Goal: Transaction & Acquisition: Download file/media

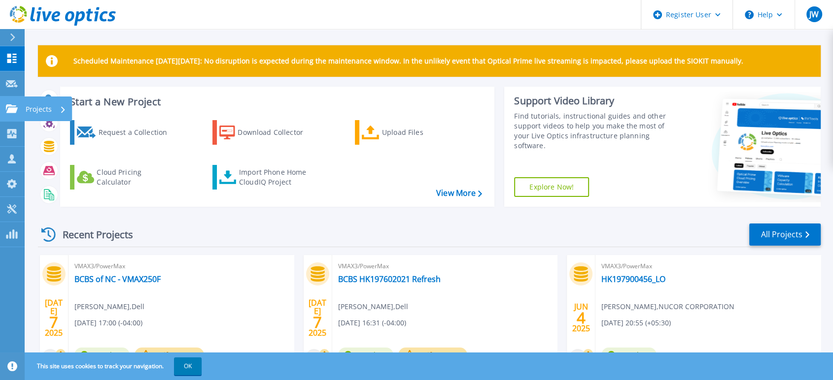
click at [23, 108] on link "Projects Projects" at bounding box center [12, 109] width 25 height 25
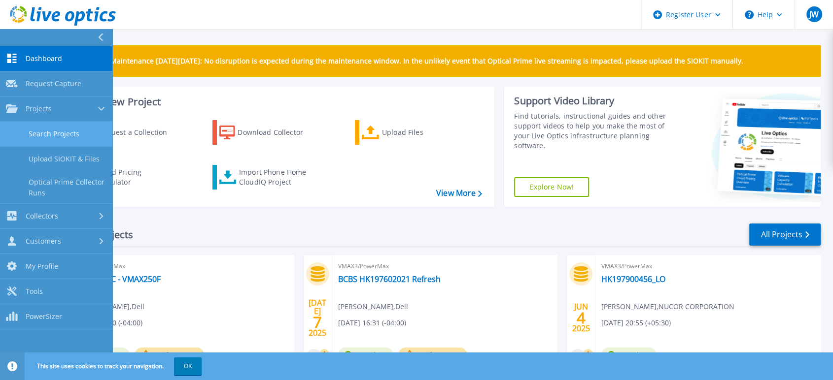
click at [75, 137] on link "Search Projects" at bounding box center [56, 134] width 112 height 25
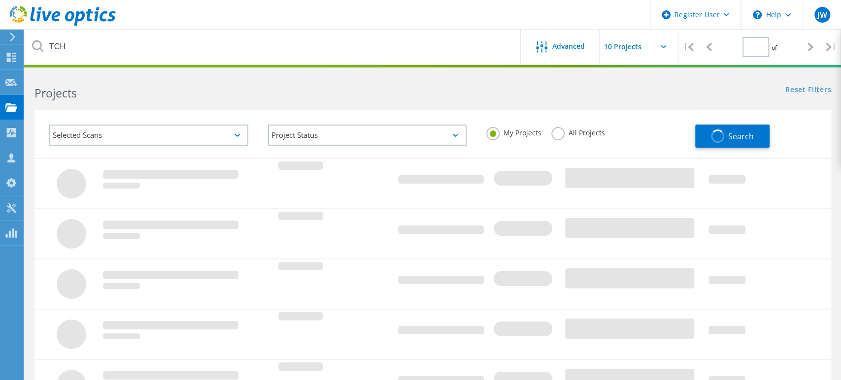
type input "1"
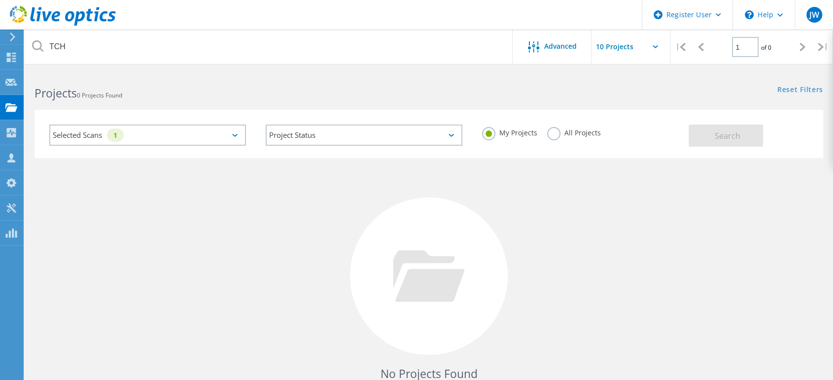
click at [552, 137] on label "All Projects" at bounding box center [574, 131] width 54 height 9
click at [0, 0] on input "All Projects" at bounding box center [0, 0] width 0 height 0
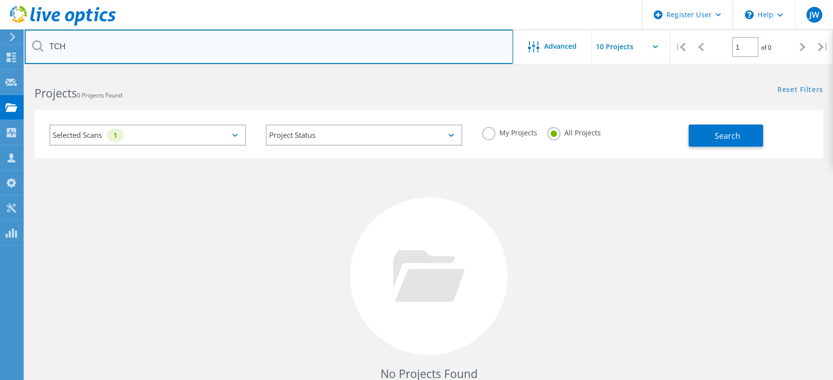
drag, startPoint x: 83, startPoint y: 46, endPoint x: 36, endPoint y: 46, distance: 47.3
click at [36, 46] on div "TCH" at bounding box center [269, 47] width 488 height 34
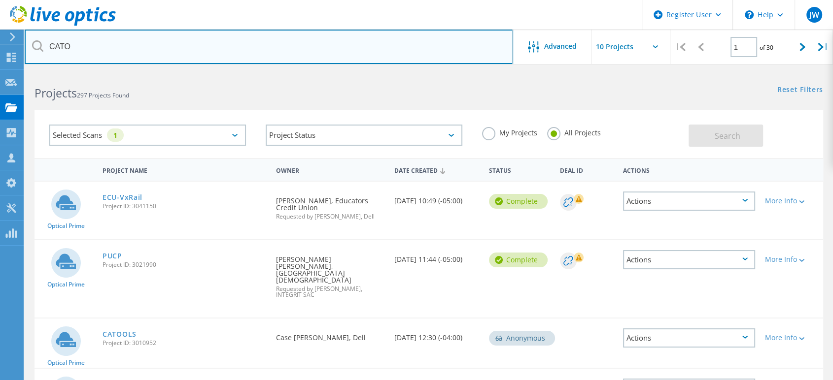
drag, startPoint x: 99, startPoint y: 48, endPoint x: 33, endPoint y: 46, distance: 65.6
click at [33, 46] on div "CATO" at bounding box center [269, 47] width 488 height 34
type input "3007866"
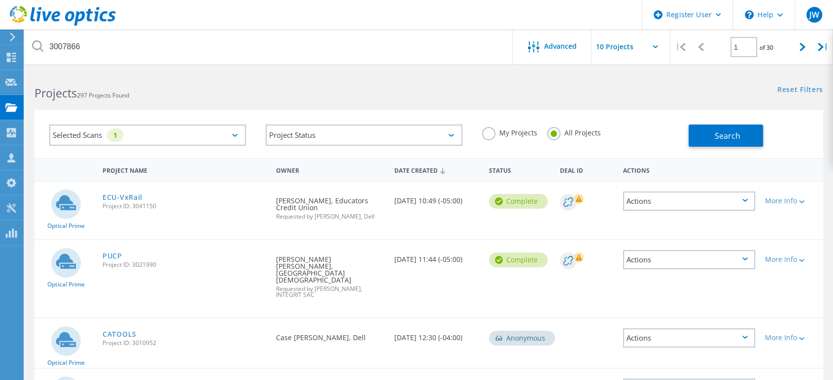
click at [36, 50] on icon at bounding box center [37, 45] width 11 height 11
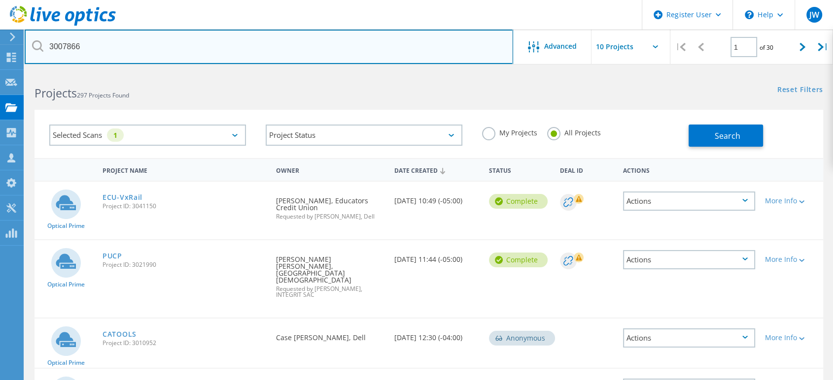
click at [148, 48] on input "3007866" at bounding box center [269, 47] width 488 height 34
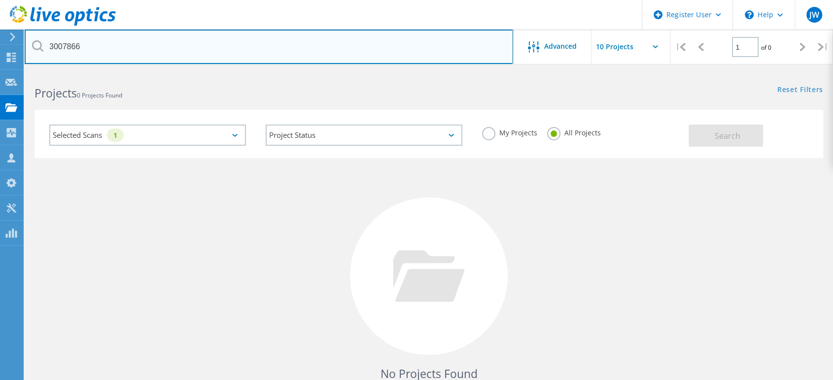
click at [133, 47] on input "3007866" at bounding box center [269, 47] width 488 height 34
click at [86, 44] on input "3007866" at bounding box center [269, 47] width 488 height 34
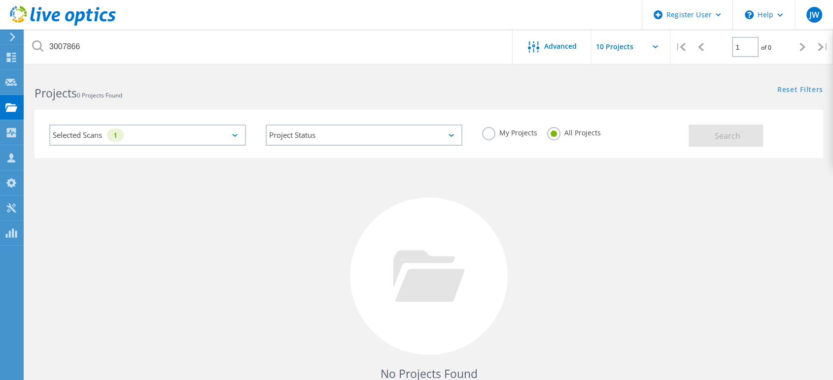
click at [266, 229] on div "No Projects Found Try refining your search." at bounding box center [428, 285] width 789 height 255
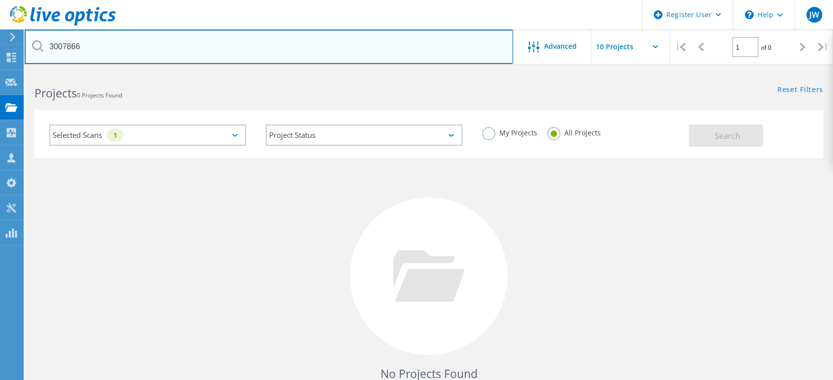
drag, startPoint x: 89, startPoint y: 44, endPoint x: 39, endPoint y: 45, distance: 49.8
click at [39, 45] on div "3007866" at bounding box center [269, 47] width 488 height 34
click at [437, 47] on input "3007866" at bounding box center [269, 47] width 488 height 34
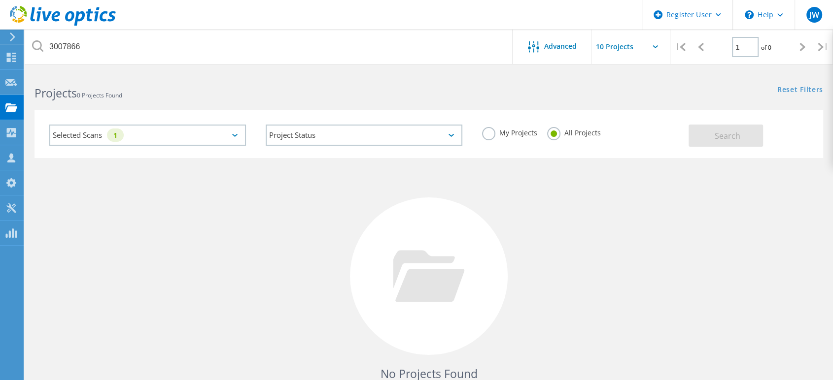
click at [374, 147] on div "Project Status In Progress Complete Published Anonymous Archived Error" at bounding box center [364, 135] width 216 height 41
click at [483, 137] on label "My Projects" at bounding box center [509, 131] width 55 height 9
click at [0, 0] on input "My Projects" at bounding box center [0, 0] width 0 height 0
click at [552, 134] on label "All Projects" at bounding box center [574, 131] width 54 height 9
click at [0, 0] on input "All Projects" at bounding box center [0, 0] width 0 height 0
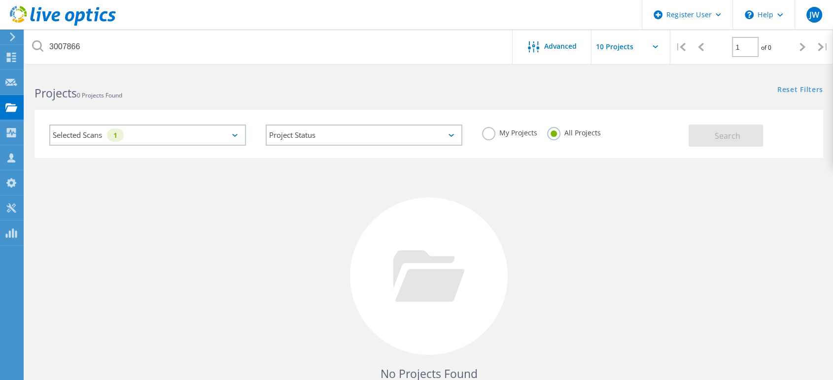
click at [154, 138] on div "Selected Scans 1" at bounding box center [147, 135] width 197 height 21
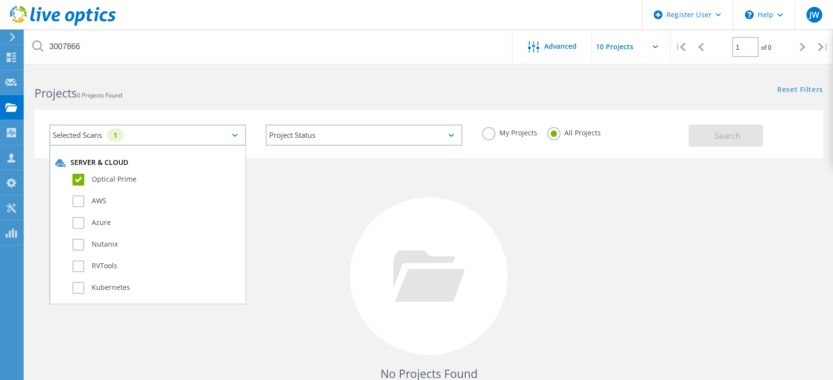
click at [78, 180] on label "Optical Prime" at bounding box center [156, 180] width 168 height 12
click at [0, 0] on input "Optical Prime" at bounding box center [0, 0] width 0 height 0
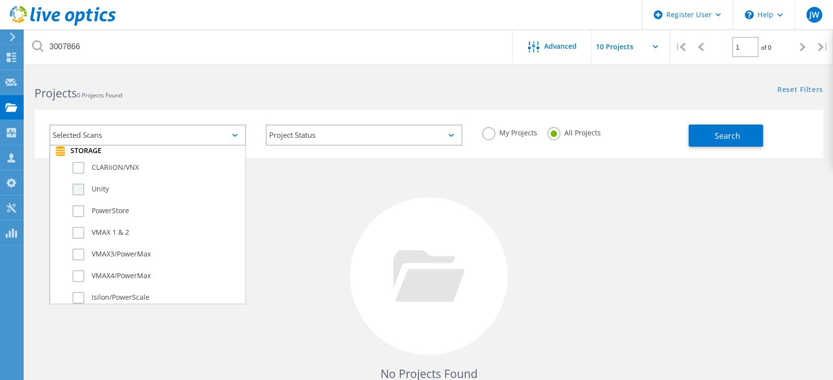
scroll to position [274, 0]
click at [78, 206] on label "VMAX3/PowerMax" at bounding box center [156, 208] width 168 height 12
click at [0, 0] on input "VMAX3/PowerMax" at bounding box center [0, 0] width 0 height 0
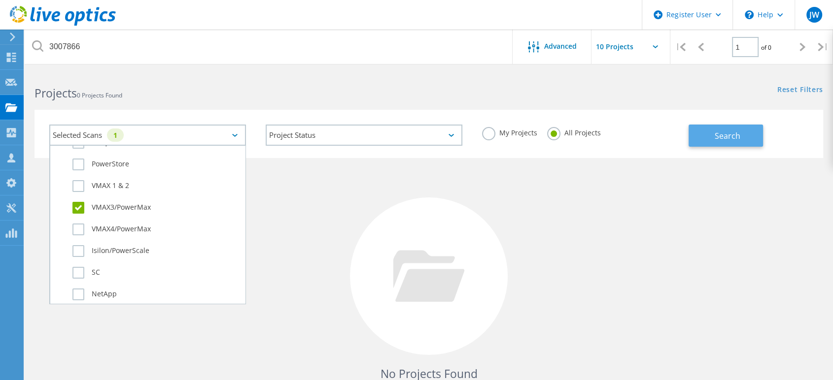
click at [736, 135] on span "Search" at bounding box center [728, 136] width 26 height 11
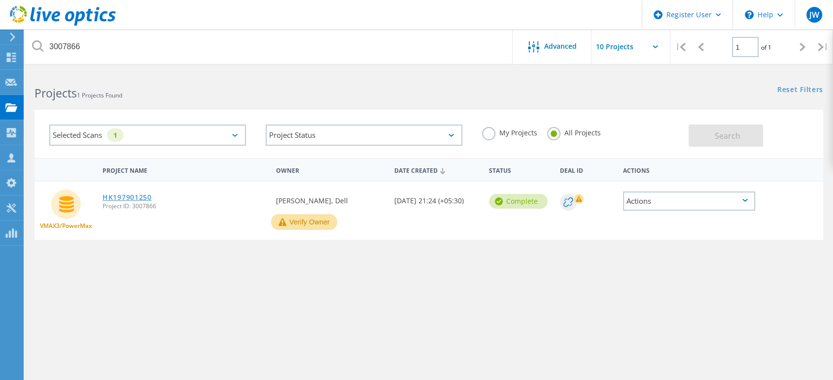
click at [127, 199] on link "HK197901250" at bounding box center [127, 197] width 49 height 7
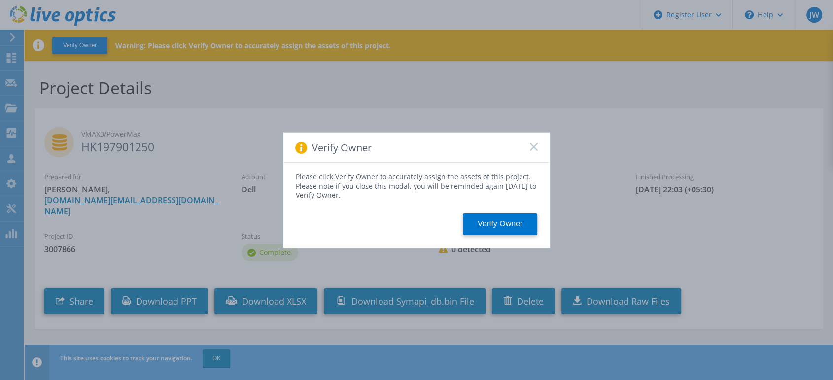
click at [532, 148] on rect at bounding box center [533, 146] width 8 height 8
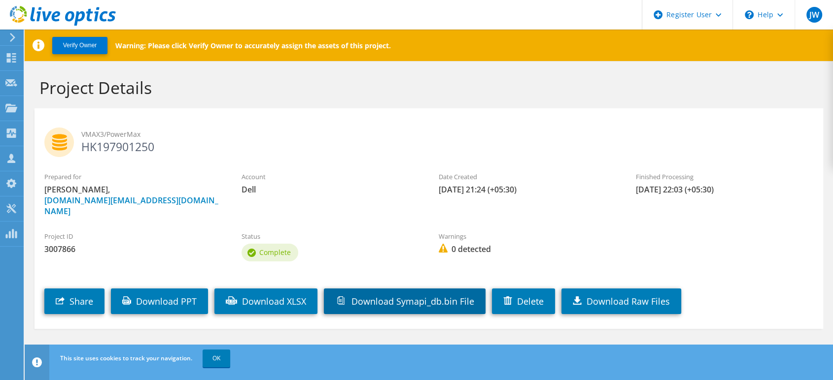
click at [432, 295] on link "Download Symapi_db.bin File" at bounding box center [405, 302] width 162 height 26
click at [381, 291] on link "Download Symapi_db.bin File" at bounding box center [405, 302] width 162 height 26
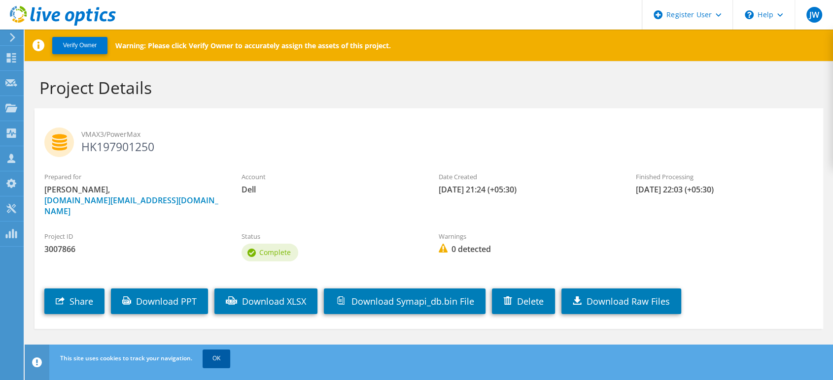
click at [225, 355] on link "OK" at bounding box center [217, 359] width 28 height 18
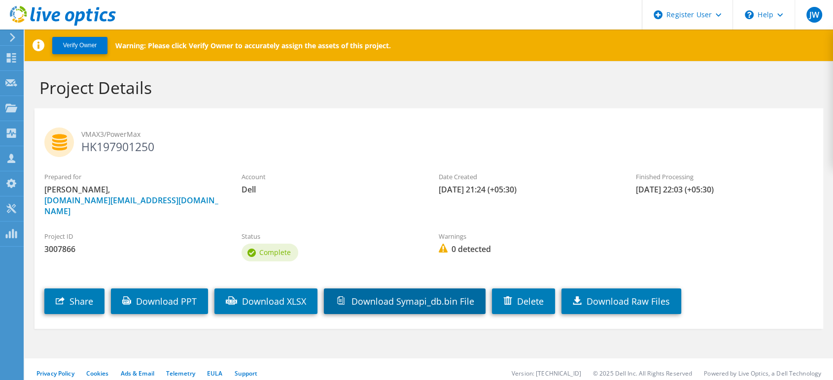
click at [415, 289] on link "Download Symapi_db.bin File" at bounding box center [405, 302] width 162 height 26
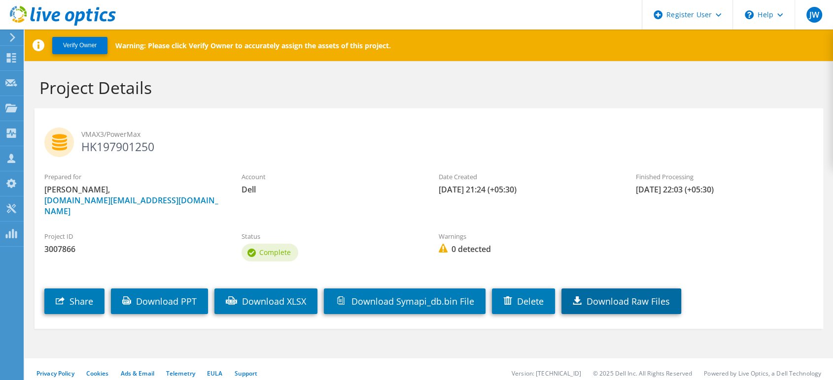
click at [635, 297] on link "Download Raw Files" at bounding box center [621, 302] width 120 height 26
